Goal: Check status: Check status

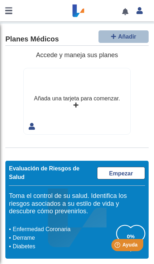
scroll to position [145, 0]
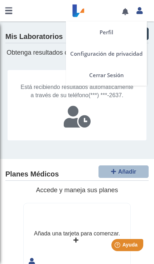
click at [137, 18] on div "Perfil Configuración de privacidad Cerrar Sesión" at bounding box center [139, 10] width 15 height 21
click at [118, 30] on link "Perfil" at bounding box center [106, 31] width 81 height 21
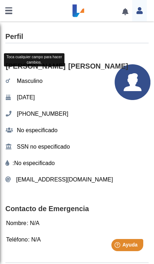
click at [10, 13] on link at bounding box center [8, 10] width 17 height 21
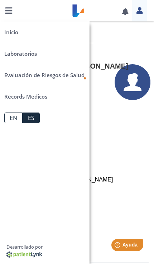
click at [7, 15] on link at bounding box center [8, 10] width 17 height 21
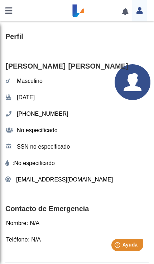
click at [3, 20] on link at bounding box center [8, 10] width 17 height 21
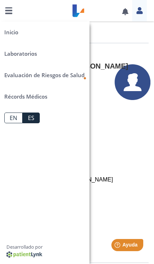
click at [8, 15] on link at bounding box center [8, 10] width 17 height 21
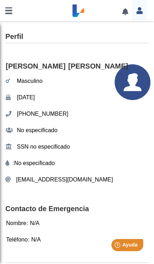
click at [1, 8] on link at bounding box center [8, 10] width 17 height 21
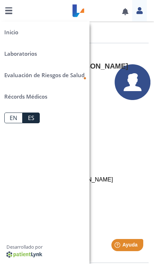
click at [76, 80] on link "HRA Evaluación de Riesgos de Salud" at bounding box center [44, 74] width 89 height 21
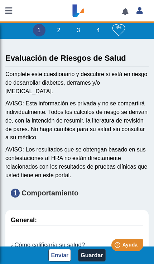
type input "[PERSON_NAME]"
type input "[DATE]"
select select
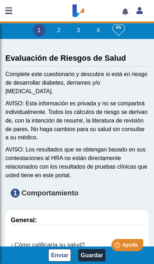
select select
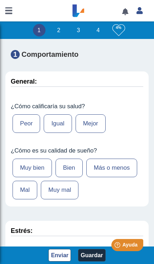
scroll to position [147, 0]
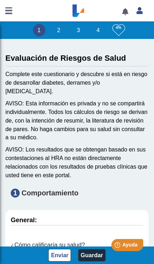
click at [10, 11] on link at bounding box center [8, 10] width 17 height 21
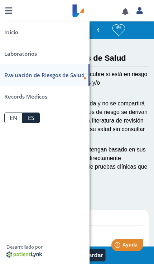
scroll to position [0, 0]
click at [13, 0] on link at bounding box center [8, 10] width 17 height 21
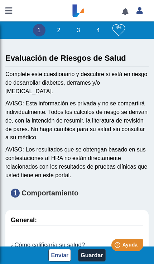
click at [4, 10] on link at bounding box center [8, 10] width 17 height 21
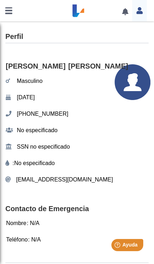
click at [9, 16] on link at bounding box center [8, 10] width 17 height 21
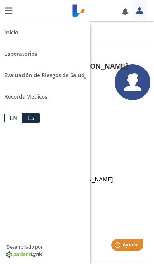
click at [11, 8] on link at bounding box center [8, 10] width 17 height 21
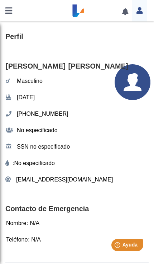
click at [10, 13] on link at bounding box center [8, 10] width 17 height 21
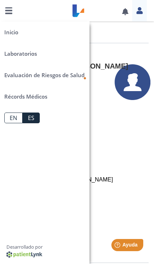
click at [27, 54] on link "Laboratorios" at bounding box center [44, 53] width 89 height 21
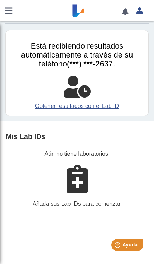
click at [11, 13] on link at bounding box center [8, 10] width 17 height 21
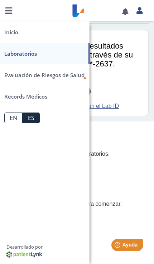
scroll to position [19, 0]
click at [12, 32] on link "Inicio" at bounding box center [44, 31] width 89 height 21
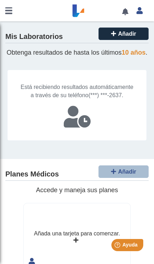
click at [6, 13] on link at bounding box center [8, 10] width 17 height 21
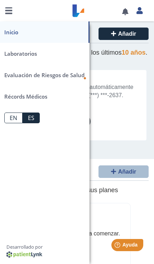
click at [20, 97] on link "Récords Médicos" at bounding box center [44, 96] width 89 height 21
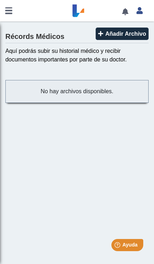
click at [5, 9] on link at bounding box center [8, 10] width 17 height 21
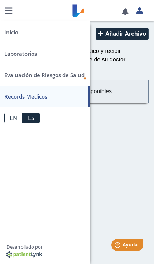
click at [15, 39] on link "Inicio" at bounding box center [44, 31] width 89 height 21
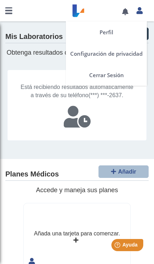
click at [142, 10] on icon at bounding box center [139, 10] width 6 height 5
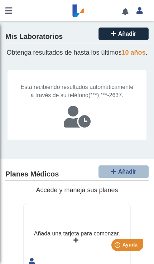
click at [96, 78] on div "Está recibiendo resultados automáticamente a través de su teléfono (***) ***-26…" at bounding box center [76, 105] width 139 height 71
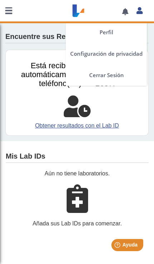
click at [137, 17] on div "Perfil Configuración de privacidad Cerrar Sesión" at bounding box center [139, 10] width 15 height 21
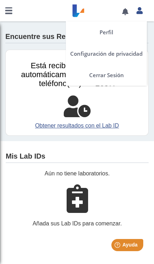
click at [142, 15] on div "Perfil Configuración de privacidad Cerrar Sesión" at bounding box center [139, 10] width 15 height 21
click at [133, 11] on link at bounding box center [139, 9] width 15 height 9
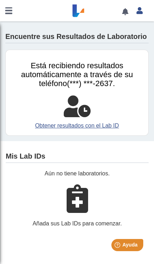
click at [90, 75] on span "Está recibiendo resultados automáticamente a través de su teléfono" at bounding box center [76, 74] width 111 height 27
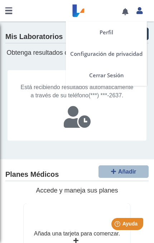
click at [137, 6] on link at bounding box center [139, 9] width 15 height 9
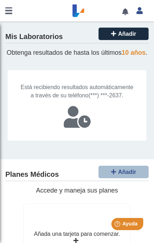
click at [103, 79] on div "Está recibiendo resultados automáticamente a través de su teléfono (***) ***-26…" at bounding box center [76, 105] width 139 height 71
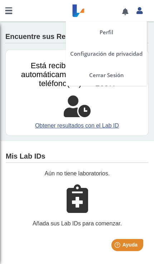
click at [142, 9] on link at bounding box center [139, 9] width 15 height 9
click at [104, 33] on link "Perfil" at bounding box center [106, 31] width 81 height 21
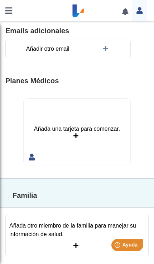
click at [11, 15] on link at bounding box center [8, 10] width 17 height 21
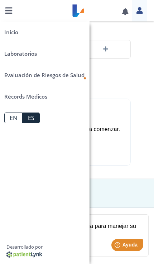
scroll to position [347, 0]
click at [3, 14] on link at bounding box center [8, 10] width 17 height 21
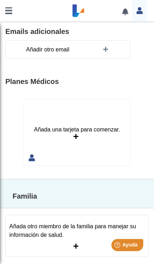
click at [7, 14] on link at bounding box center [8, 10] width 17 height 21
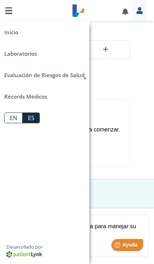
click at [31, 74] on span "Evaluación de Riesgos de Salud" at bounding box center [44, 74] width 80 height 7
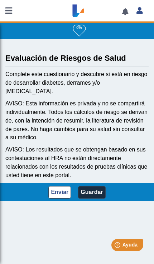
scroll to position [29, 0]
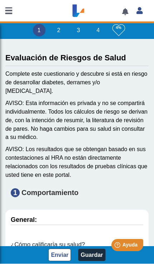
type input "[PERSON_NAME]"
type input "[DATE]"
select select
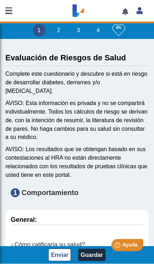
select select
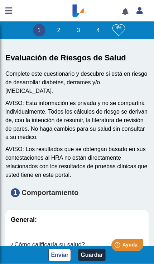
click at [15, 12] on link at bounding box center [8, 10] width 17 height 21
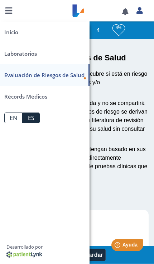
click at [18, 99] on link "Récords Médicos" at bounding box center [44, 96] width 89 height 21
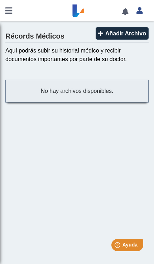
click at [10, 10] on link at bounding box center [8, 10] width 17 height 21
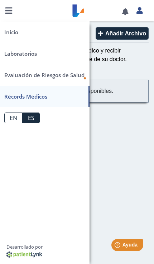
click at [10, 6] on link at bounding box center [8, 10] width 17 height 21
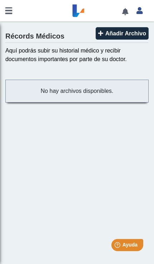
click at [1, 14] on link at bounding box center [8, 10] width 17 height 21
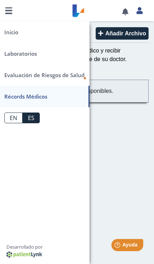
click at [25, 50] on link "Laboratorios" at bounding box center [44, 53] width 89 height 21
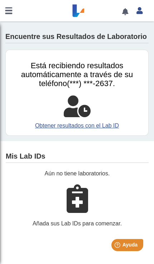
click at [78, 207] on icon at bounding box center [76, 198] width 21 height 29
click at [51, 125] on link "Obtener resultados con el Lab ID" at bounding box center [77, 126] width 132 height 9
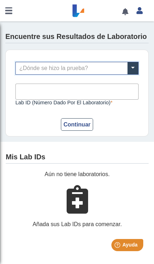
click at [131, 66] on span at bounding box center [132, 68] width 11 height 12
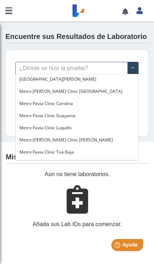
scroll to position [497, 0]
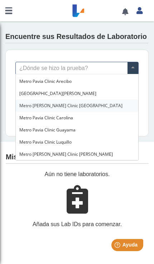
click at [46, 106] on span "Metro Pavia Clinic Bella Vista" at bounding box center [70, 106] width 103 height 6
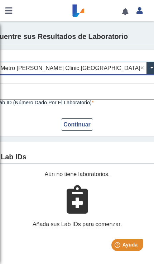
click at [37, 97] on input "Lab ID (número dado por el laboratorio)" at bounding box center [76, 92] width 160 height 16
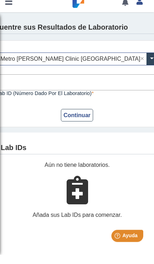
scroll to position [0, 0]
